Goal: Information Seeking & Learning: Learn about a topic

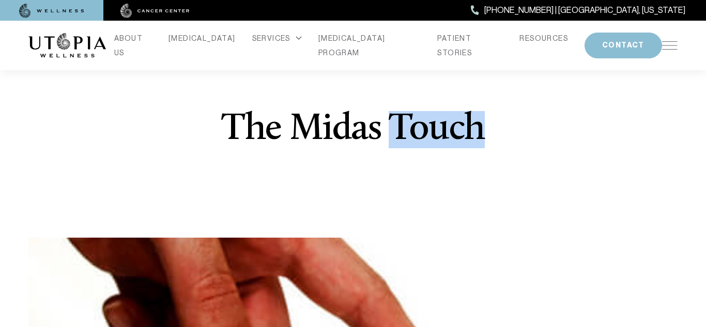
click at [487, 178] on div "The Midas Touch" at bounding box center [353, 142] width 412 height 191
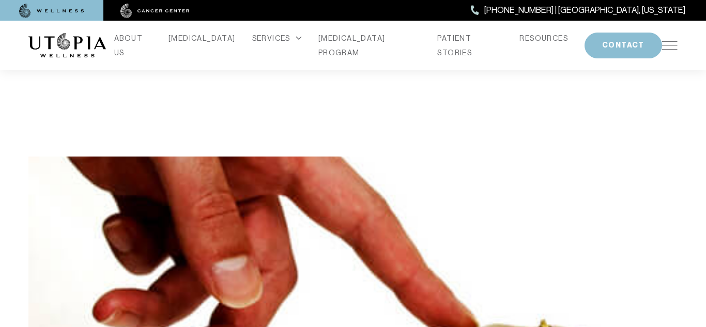
scroll to position [133, 0]
